Goal: Task Accomplishment & Management: Manage account settings

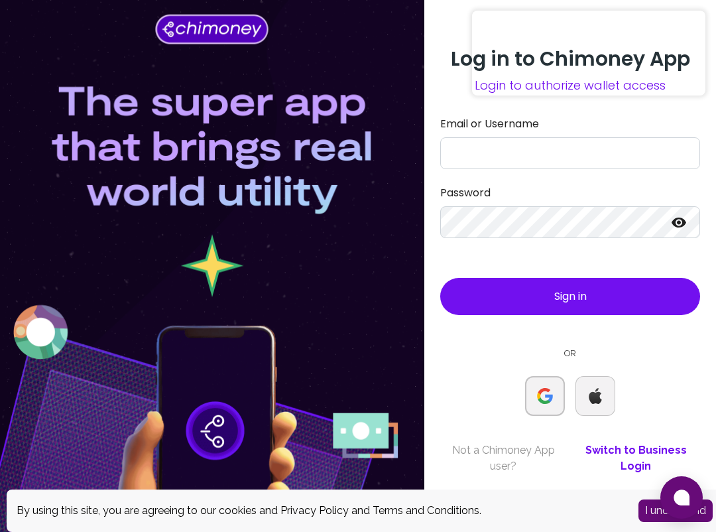
click at [535, 390] on button at bounding box center [545, 396] width 40 height 40
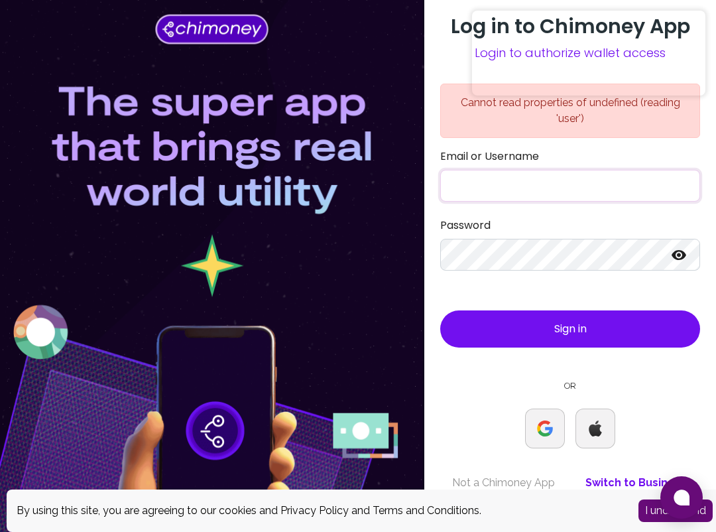
click at [566, 183] on input "Email or Username" at bounding box center [570, 186] width 260 height 32
type input "[PERSON_NAME][EMAIL_ADDRESS][DOMAIN_NAME]"
click at [440, 310] on button "Sign in" at bounding box center [570, 328] width 260 height 37
click at [554, 421] on button at bounding box center [545, 429] width 40 height 40
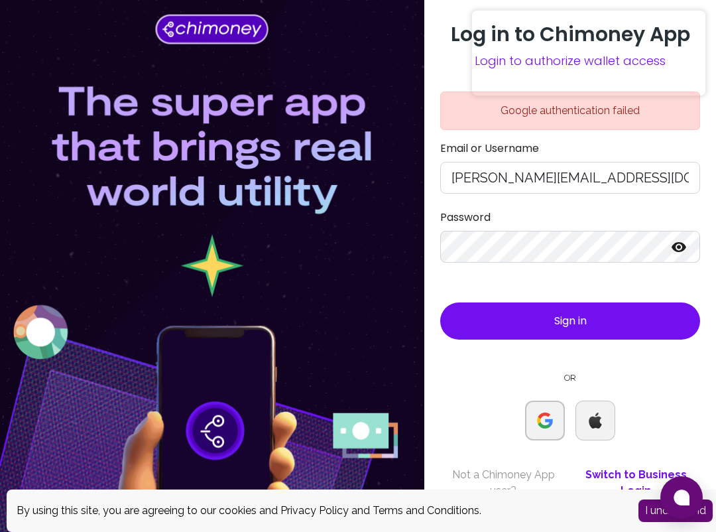
click at [546, 423] on img at bounding box center [545, 421] width 16 height 16
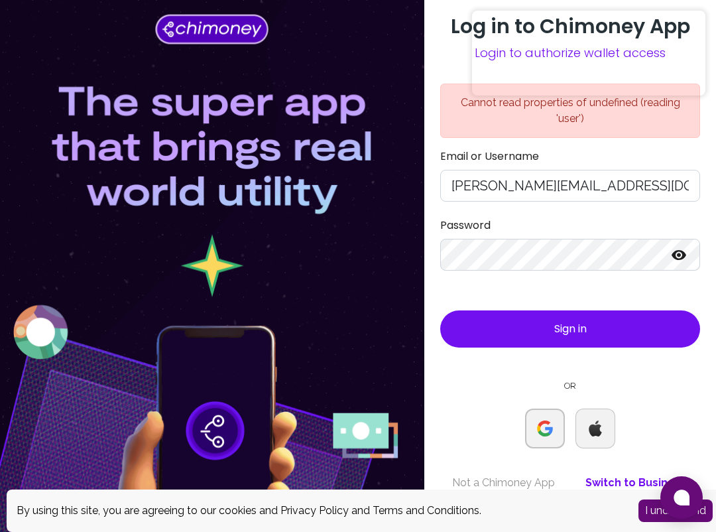
click at [551, 434] on img at bounding box center [545, 429] width 16 height 16
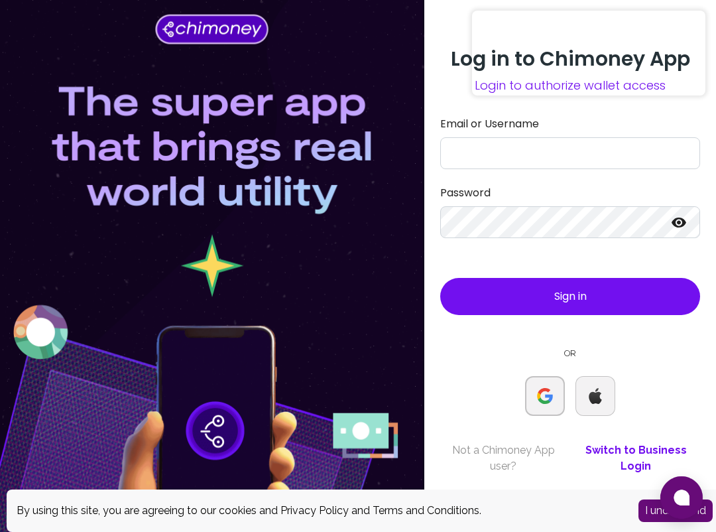
click at [548, 393] on img at bounding box center [545, 396] width 16 height 16
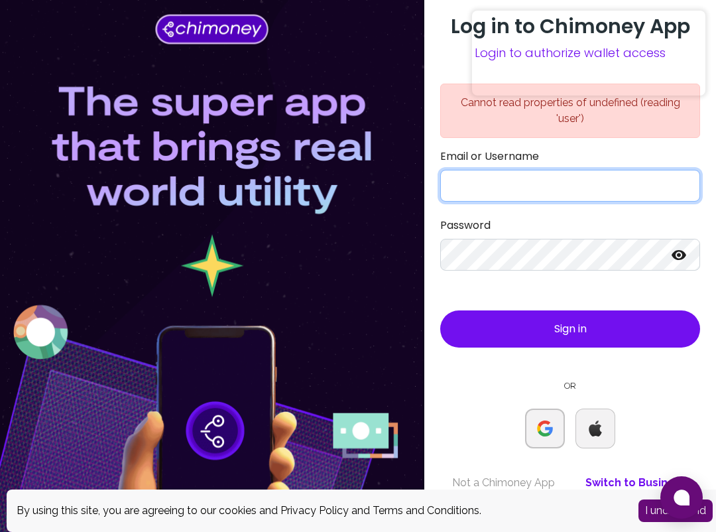
click at [504, 187] on input "Email or Username" at bounding box center [570, 186] width 260 height 32
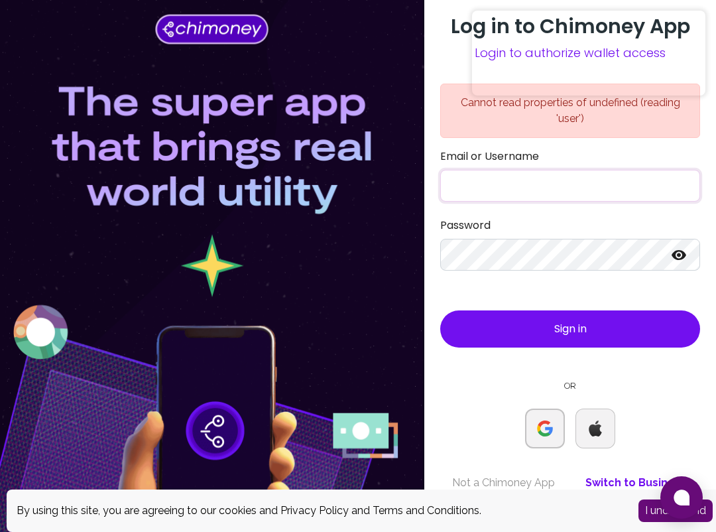
click at [0, 531] on com-1password-button at bounding box center [0, 532] width 0 height 0
